Goal: Task Accomplishment & Management: Complete application form

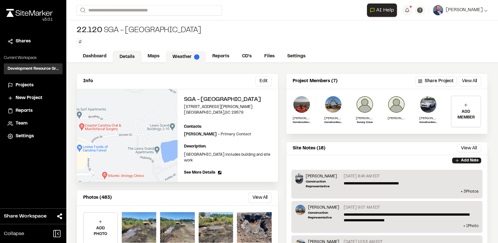
click at [177, 53] on link "Weather" at bounding box center [186, 57] width 40 height 12
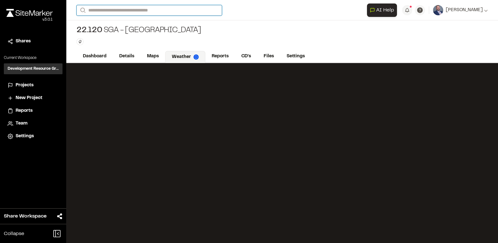
click at [113, 13] on input "Search" at bounding box center [149, 10] width 145 height 11
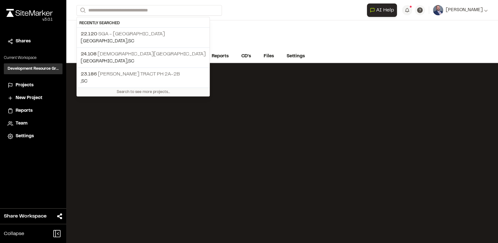
click at [20, 100] on span "New Project" at bounding box center [29, 98] width 27 height 7
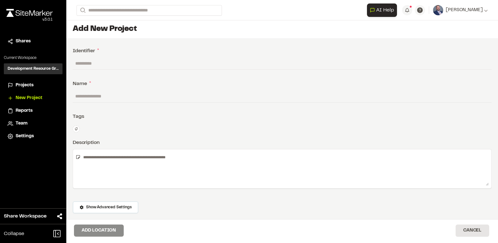
click at [88, 61] on input "text" at bounding box center [282, 63] width 419 height 12
type input "******"
drag, startPoint x: 84, startPoint y: 91, endPoint x: 105, endPoint y: 96, distance: 21.5
click at [84, 91] on input "text" at bounding box center [282, 96] width 419 height 12
type input "**"
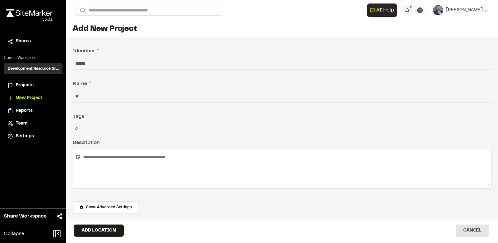
drag, startPoint x: 32, startPoint y: 84, endPoint x: 274, endPoint y: 19, distance: 251.1
click at [32, 84] on span "Projects" at bounding box center [25, 85] width 18 height 7
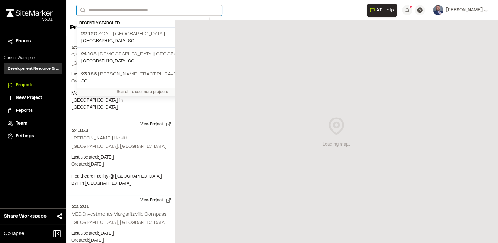
click at [113, 8] on input "Search" at bounding box center [149, 10] width 145 height 11
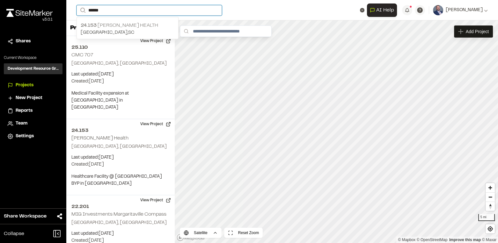
type input "******"
click at [132, 26] on p "24.153 [PERSON_NAME] Health" at bounding box center [128, 26] width 94 height 8
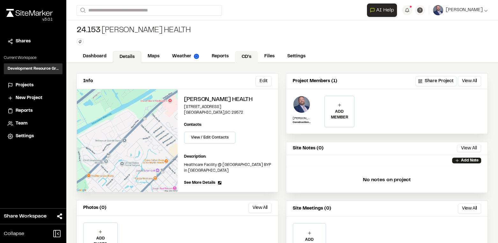
click at [247, 54] on link "CD's" at bounding box center [246, 57] width 23 height 12
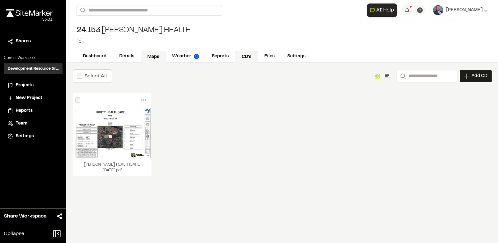
click at [147, 56] on link "Maps" at bounding box center [153, 57] width 25 height 12
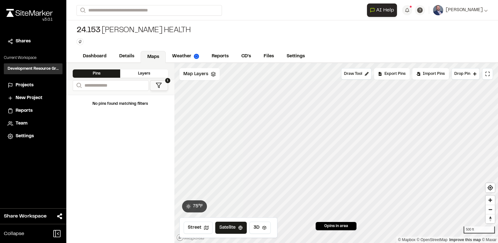
drag, startPoint x: 153, startPoint y: 72, endPoint x: 154, endPoint y: 79, distance: 7.4
click at [154, 72] on div "Layers" at bounding box center [144, 74] width 48 height 8
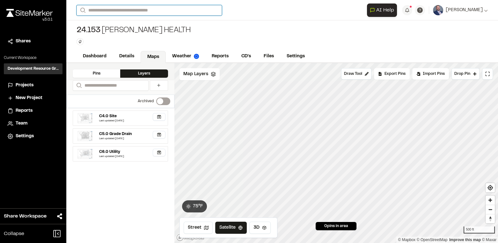
click at [114, 11] on input "Search" at bounding box center [149, 10] width 145 height 11
click at [29, 96] on span "New Project" at bounding box center [29, 98] width 27 height 7
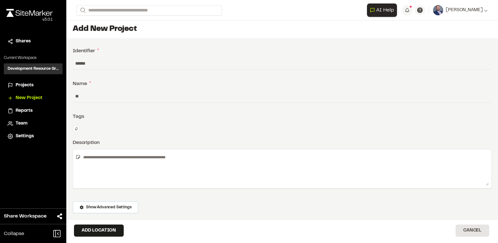
drag, startPoint x: 105, startPoint y: 63, endPoint x: 56, endPoint y: 56, distance: 50.1
click at [56, 56] on div "Close sidebar v 3.0.1 Shares Current Workspace Development Resource Group DR Pr…" at bounding box center [249, 121] width 498 height 243
type input "******"
